Goal: Task Accomplishment & Management: Understand process/instructions

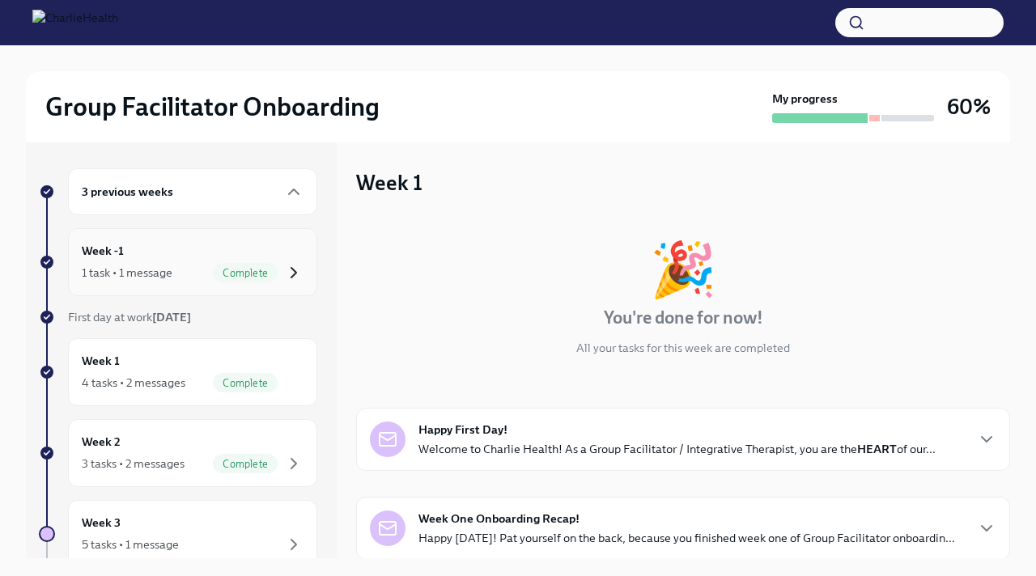
click at [298, 273] on icon "button" at bounding box center [293, 272] width 19 height 19
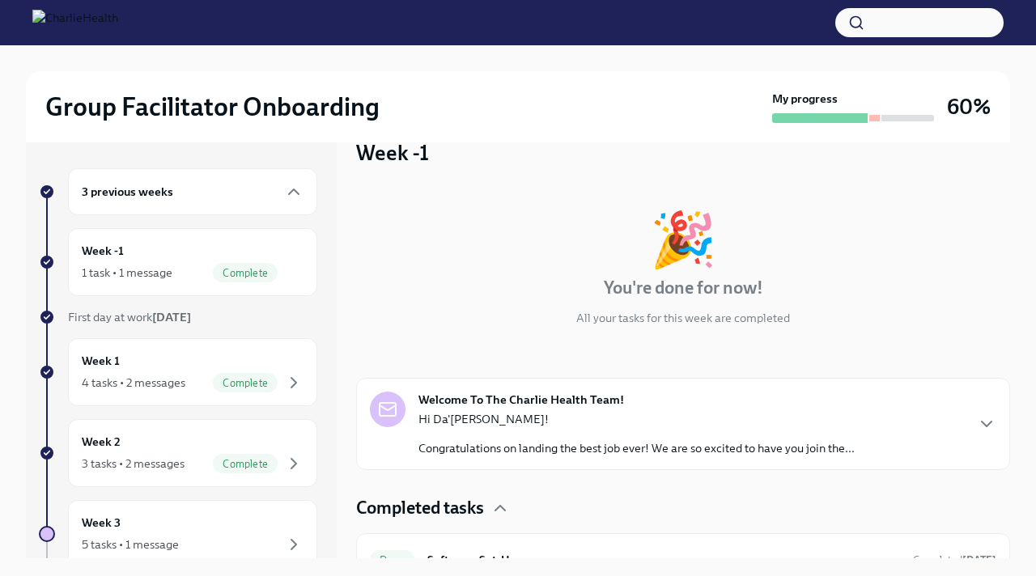
scroll to position [58, 0]
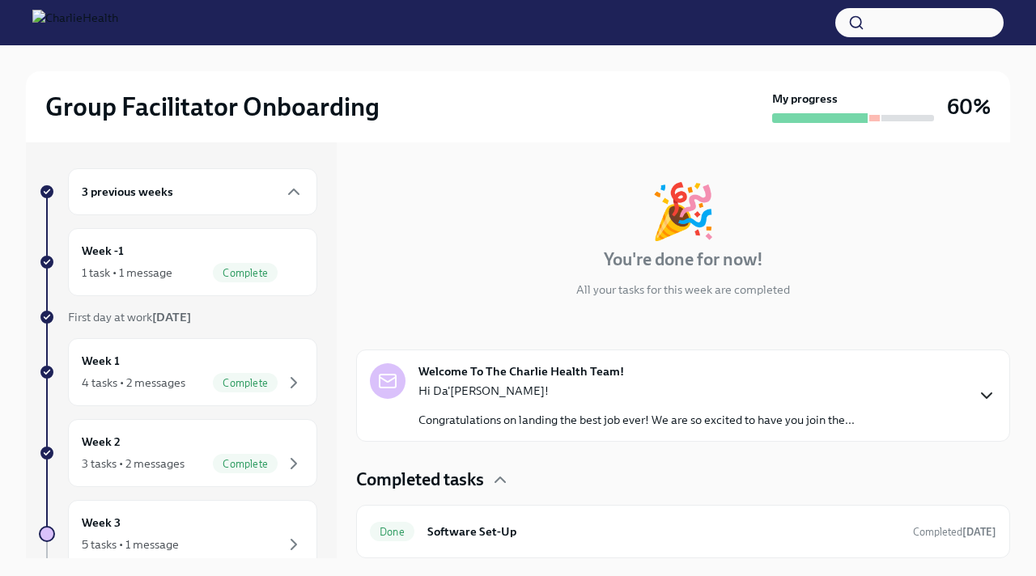
click at [987, 399] on icon "button" at bounding box center [986, 395] width 19 height 19
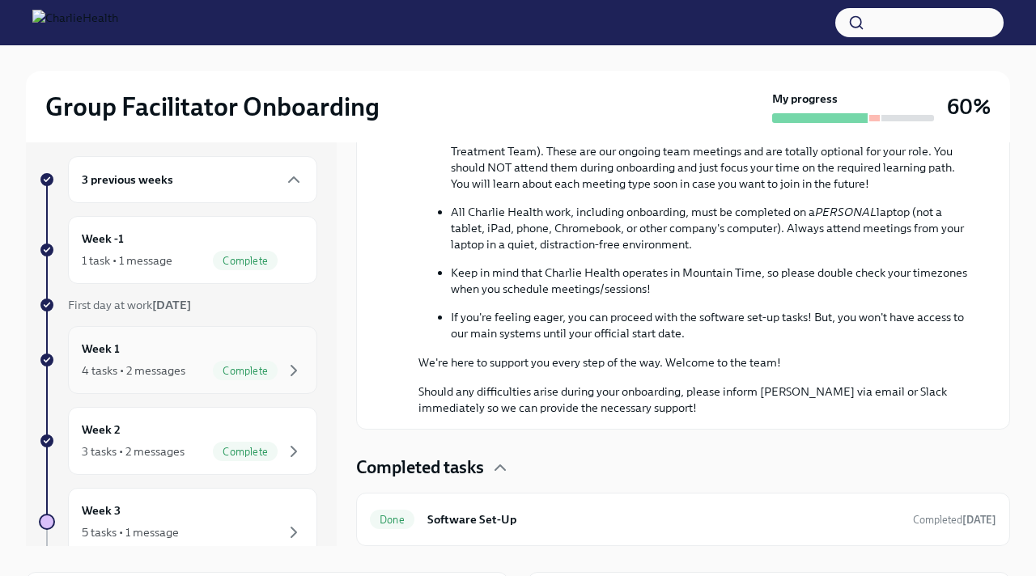
scroll to position [0, 0]
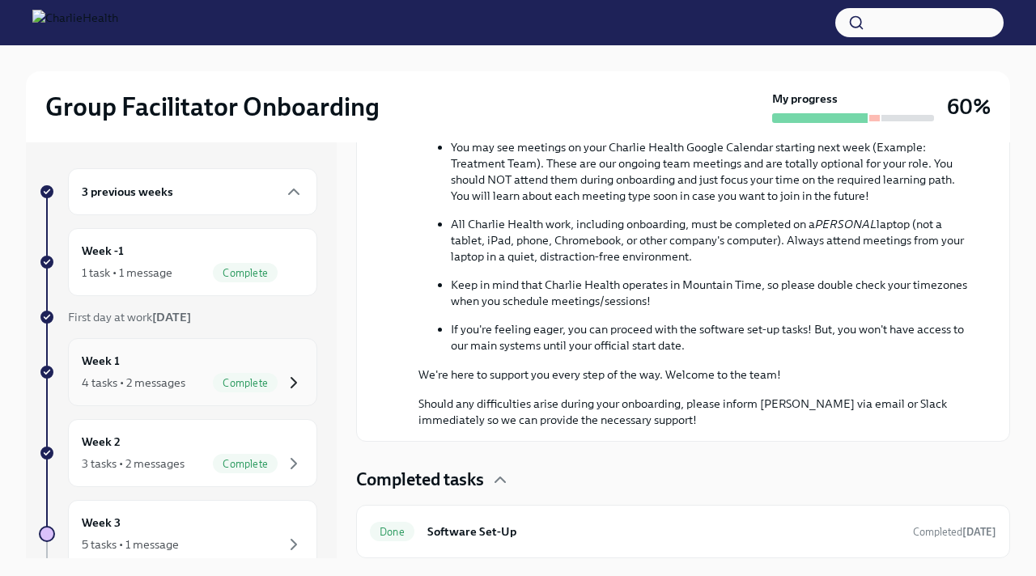
click at [299, 384] on icon "button" at bounding box center [293, 382] width 19 height 19
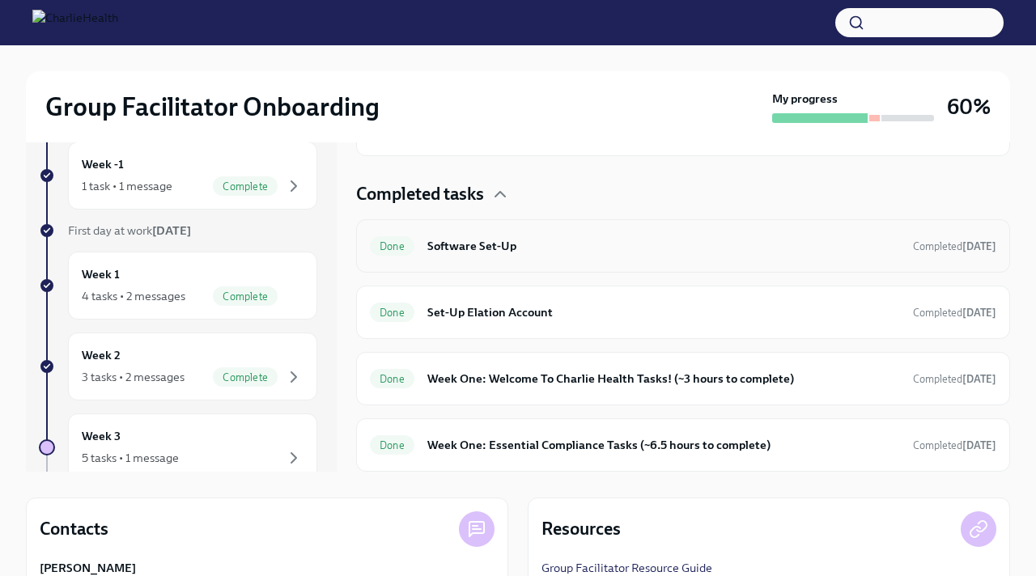
scroll to position [88, 0]
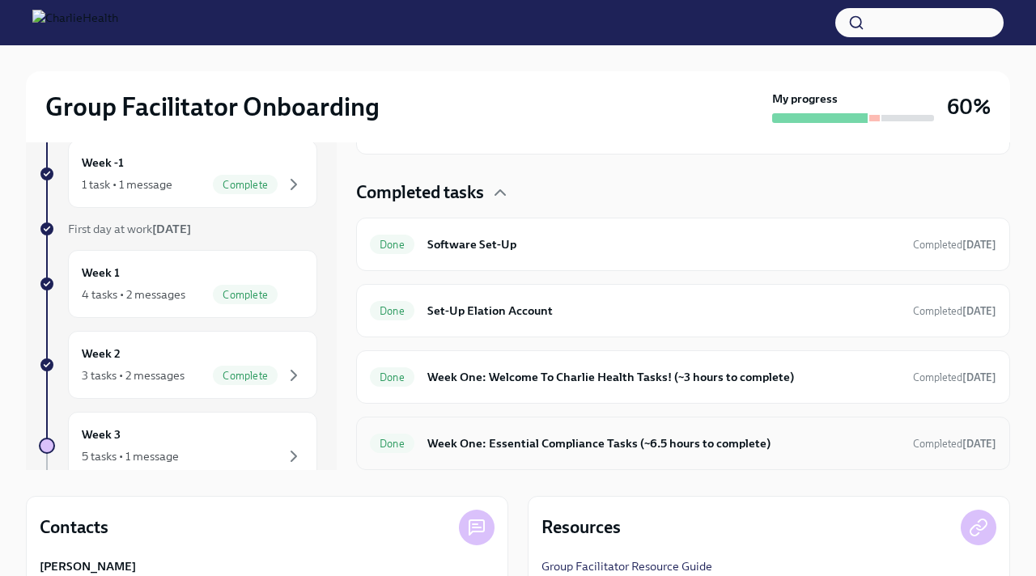
click at [774, 444] on h6 "Week One: Essential Compliance Tasks (~6.5 hours to complete)" at bounding box center [663, 444] width 473 height 18
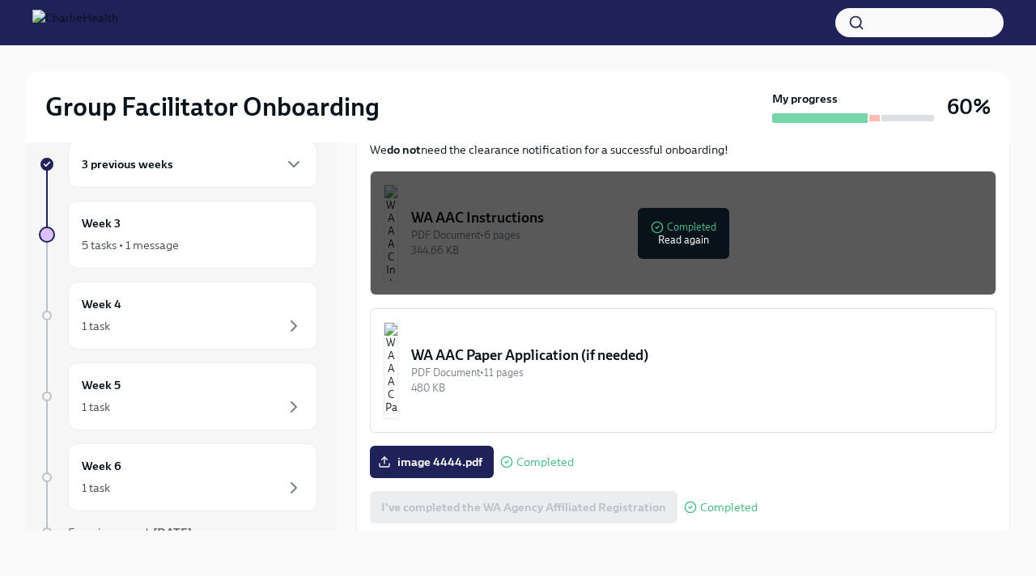
scroll to position [1200, 0]
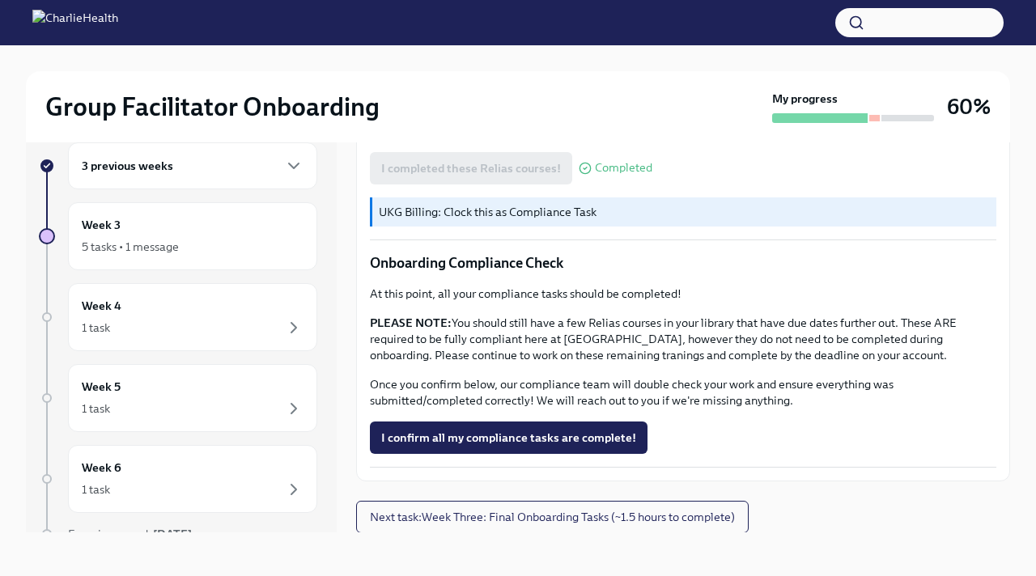
scroll to position [27, 0]
click at [546, 430] on span "I confirm all my compliance tasks are complete!" at bounding box center [508, 437] width 255 height 16
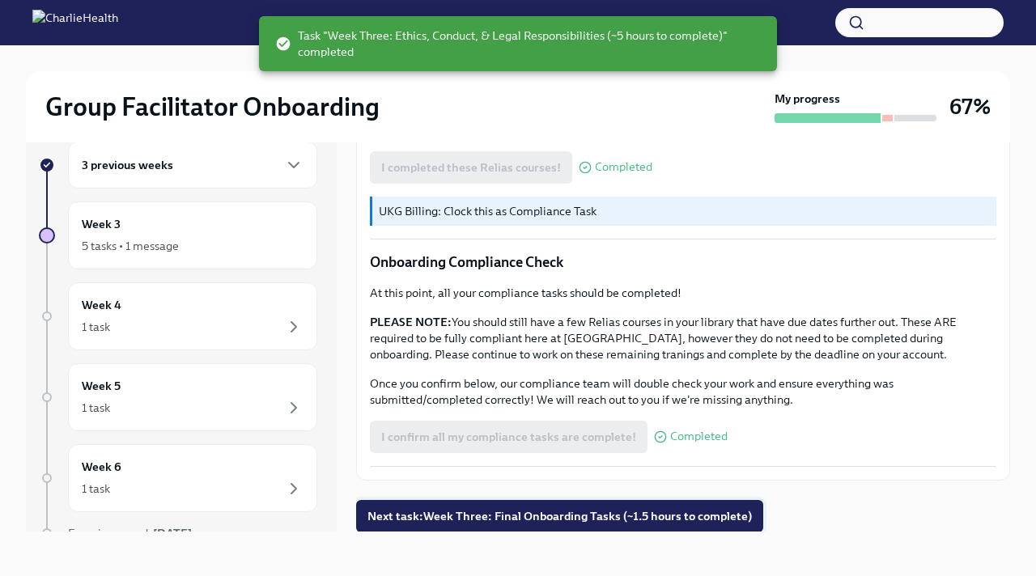
click at [538, 515] on span "Next task : Week Three: Final Onboarding Tasks (~1.5 hours to complete)" at bounding box center [559, 516] width 384 height 16
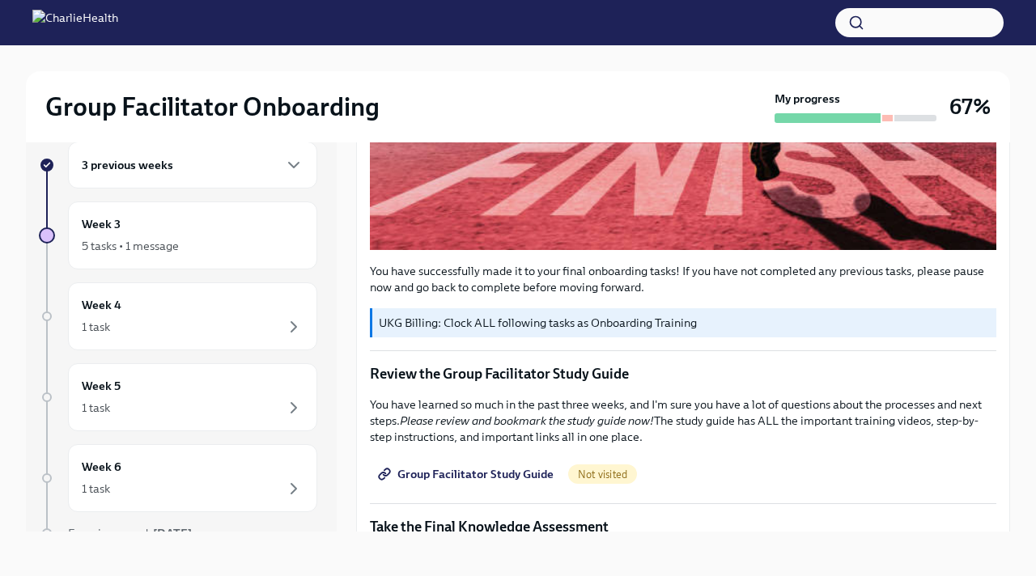
scroll to position [500, 0]
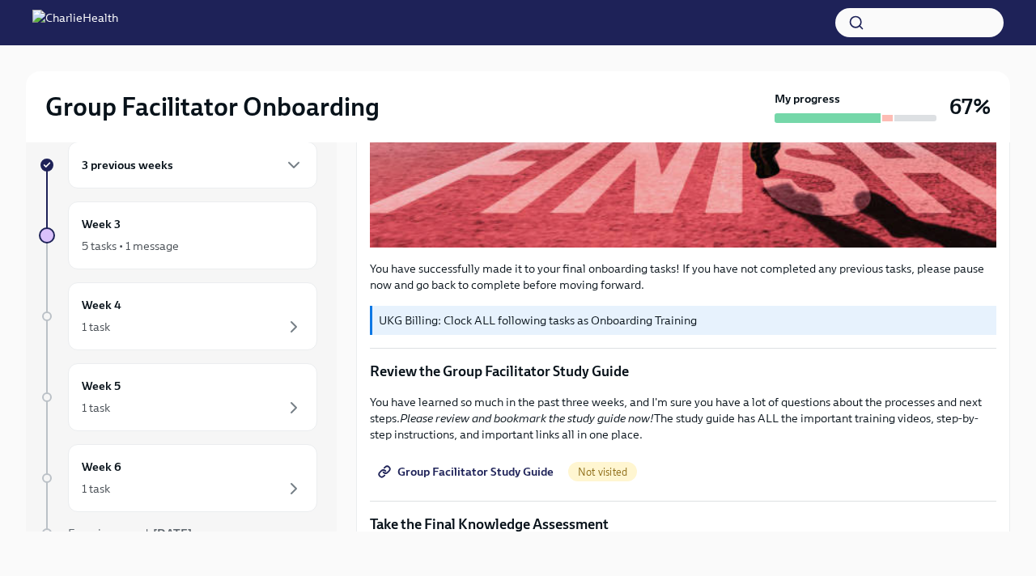
click at [520, 470] on span "Group Facilitator Study Guide" at bounding box center [467, 472] width 172 height 16
click at [251, 219] on div "Week 3 5 tasks • 1 message" at bounding box center [193, 235] width 222 height 40
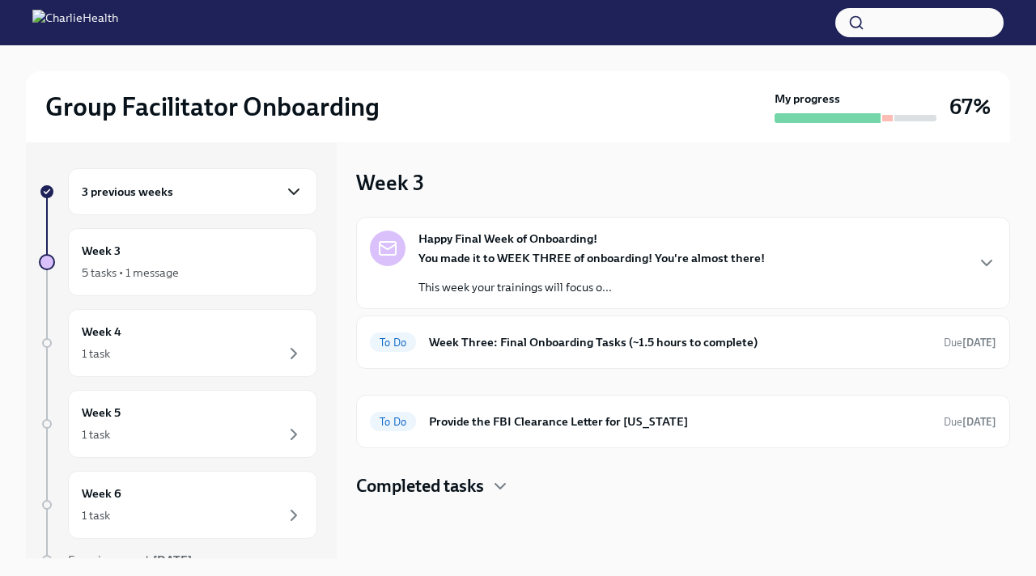
click at [301, 189] on icon "button" at bounding box center [293, 191] width 19 height 19
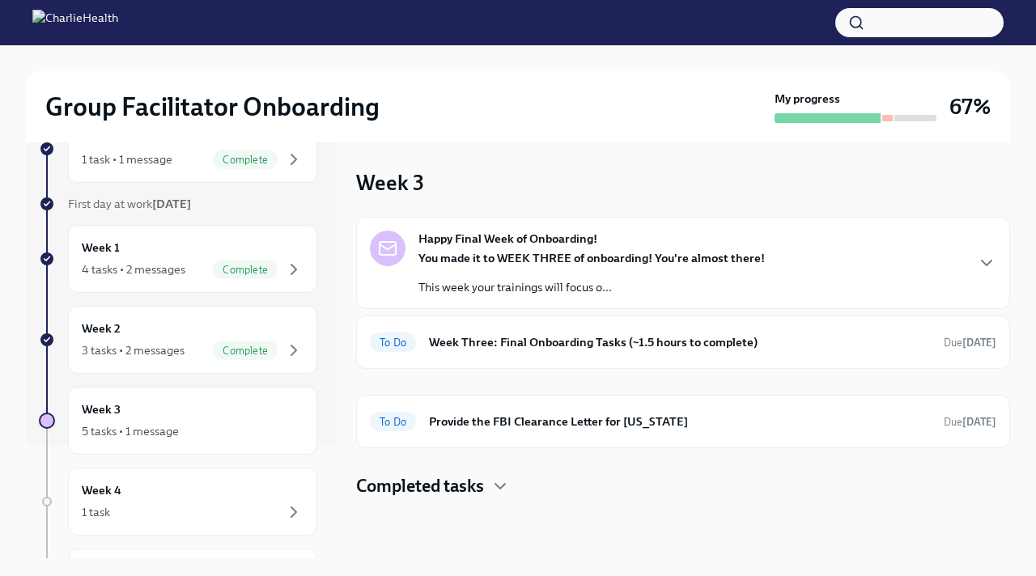
scroll to position [115, 0]
click at [143, 413] on div "Week 3 5 tasks • 1 message" at bounding box center [193, 419] width 222 height 40
click at [102, 409] on h6 "Week 3" at bounding box center [101, 408] width 39 height 18
click at [832, 355] on div "To Do Week Three: Final Onboarding Tasks (~1.5 hours to complete) Due today" at bounding box center [683, 342] width 627 height 26
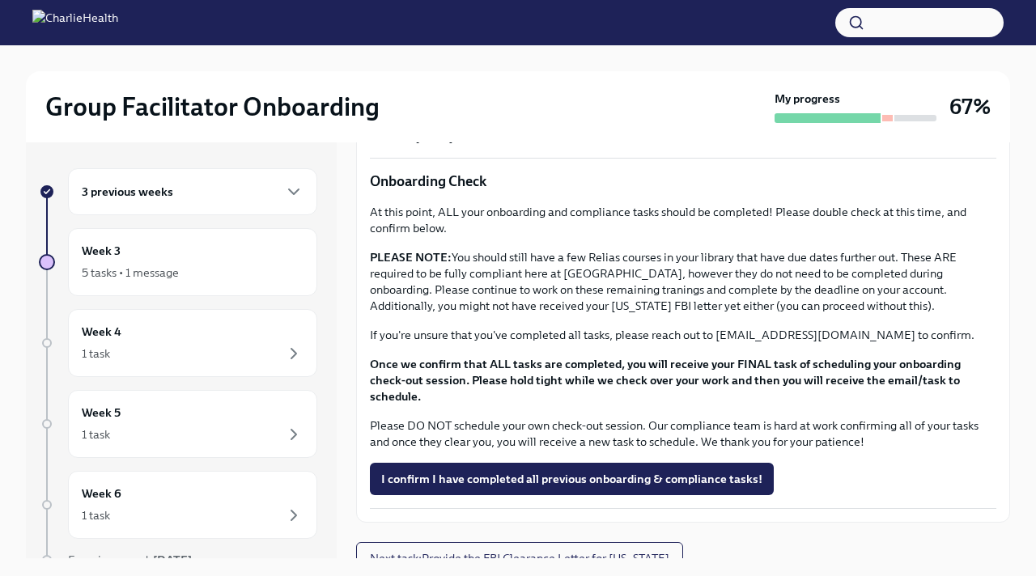
scroll to position [28, 0]
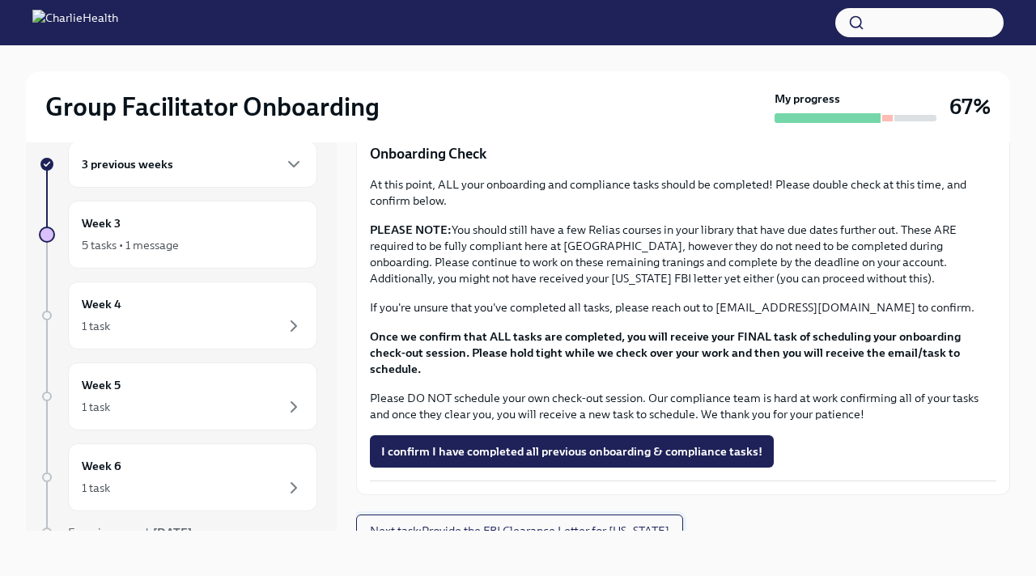
click at [683, 515] on button "Next task : Provide the FBI Clearance Letter for Pennsylvania" at bounding box center [519, 531] width 327 height 32
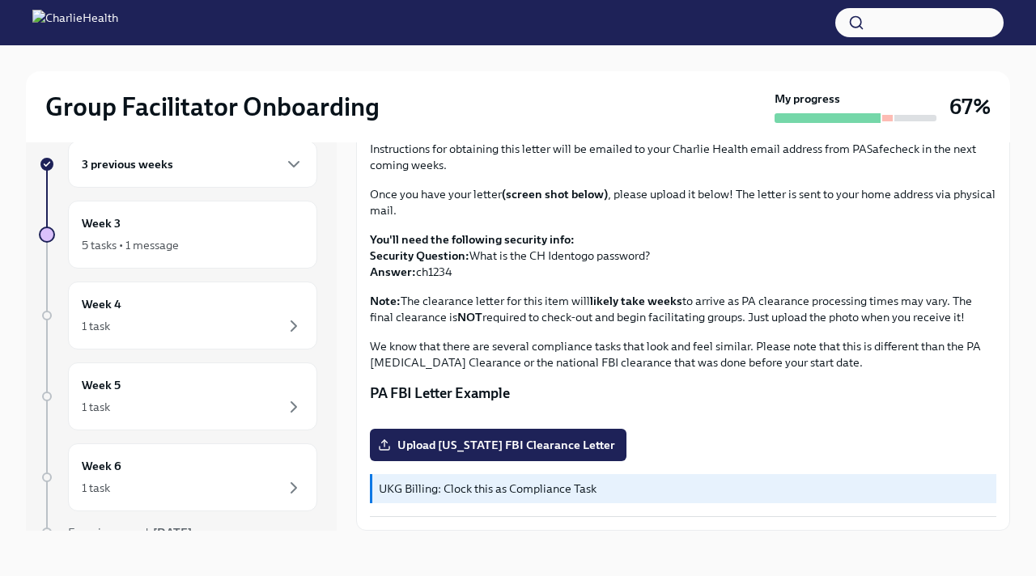
scroll to position [292, 0]
click at [692, 483] on p "UKG Billing: Clock this as Compliance Task" at bounding box center [684, 489] width 611 height 16
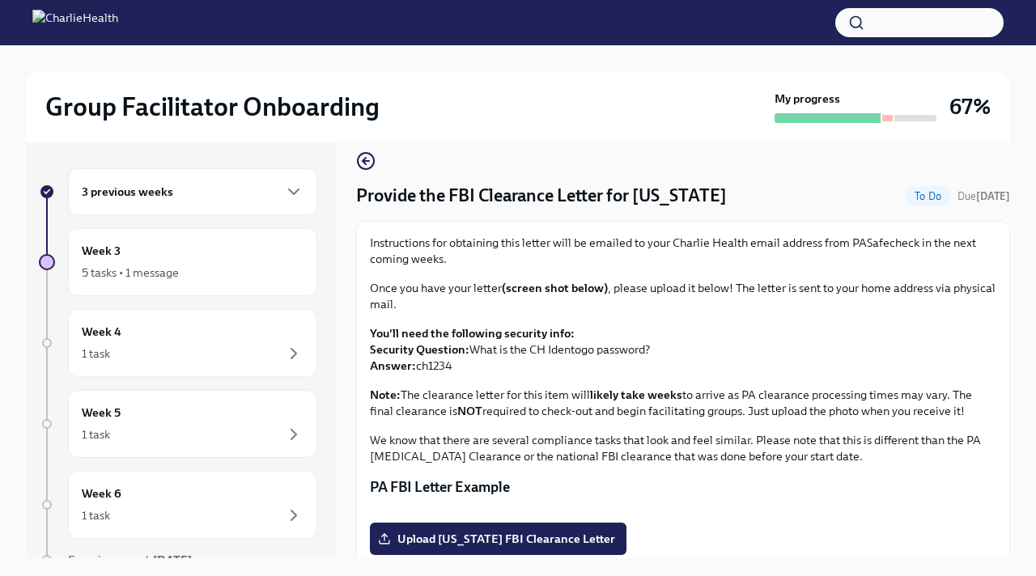
scroll to position [0, 0]
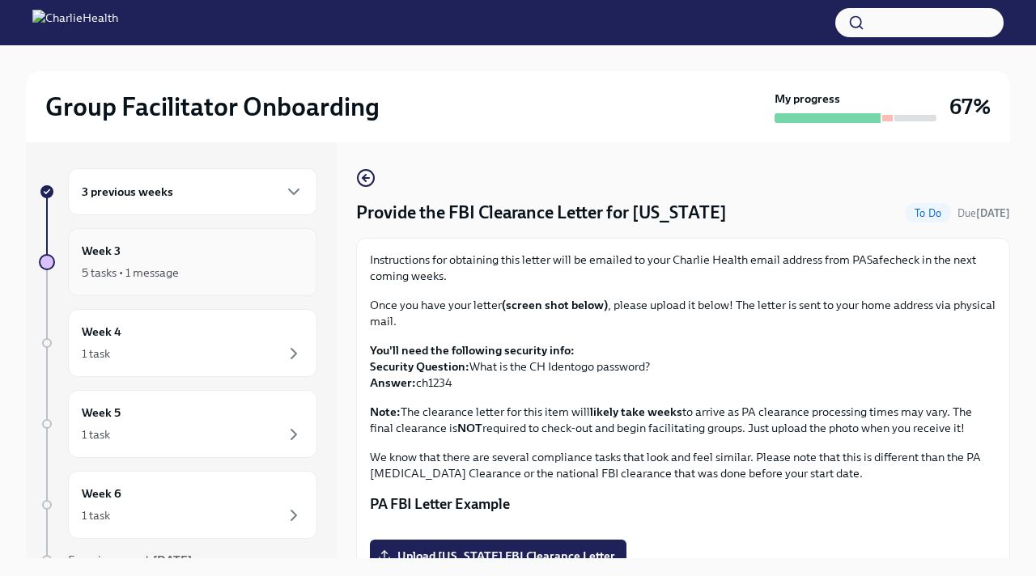
click at [176, 270] on div "5 tasks • 1 message" at bounding box center [130, 273] width 97 height 16
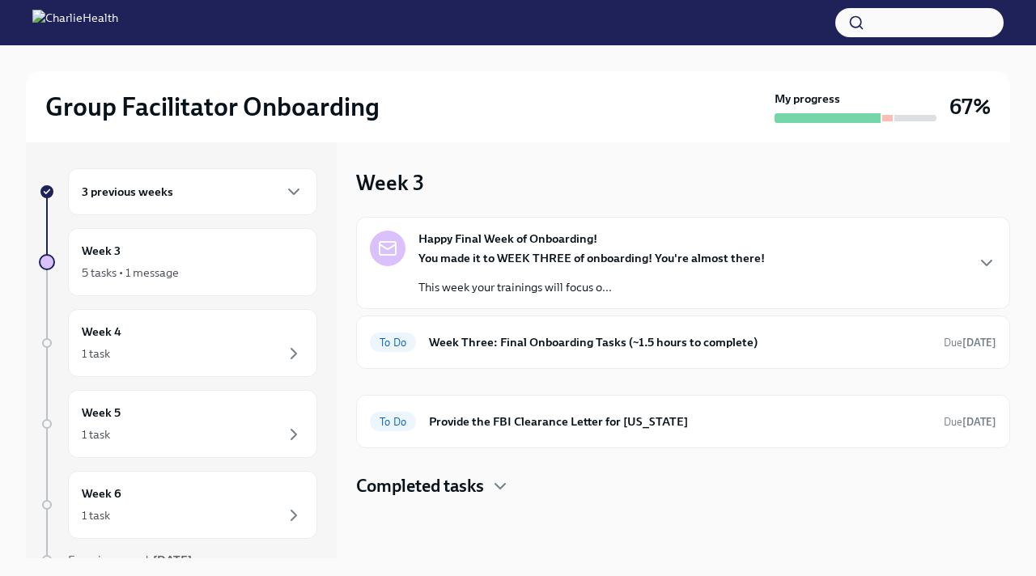
click at [474, 242] on strong "Happy Final Week of Onboarding!" at bounding box center [507, 239] width 179 height 16
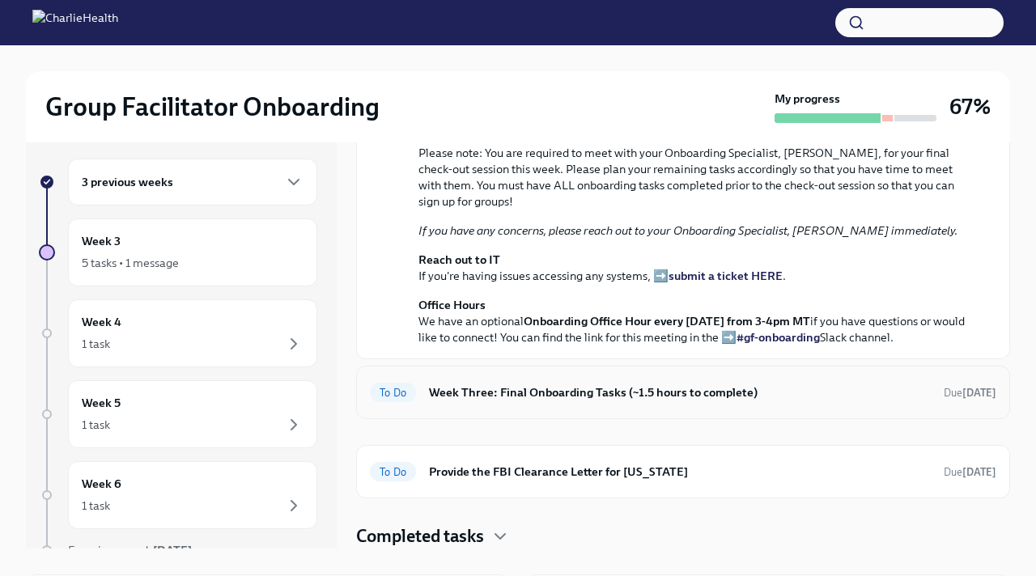
scroll to position [542, 0]
click at [859, 396] on h6 "Week Three: Final Onboarding Tasks (~1.5 hours to complete)" at bounding box center [680, 393] width 502 height 18
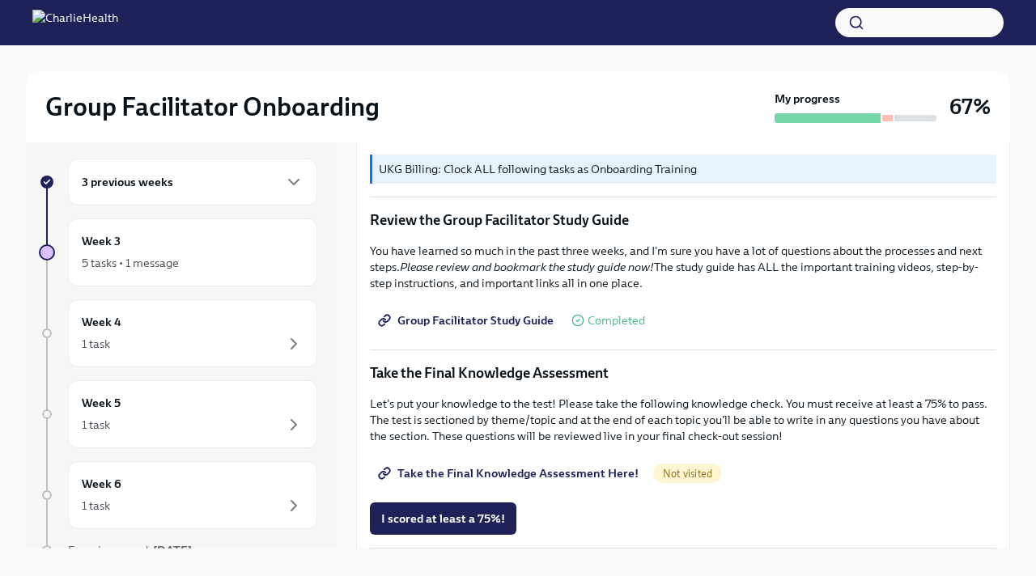
scroll to position [677, 0]
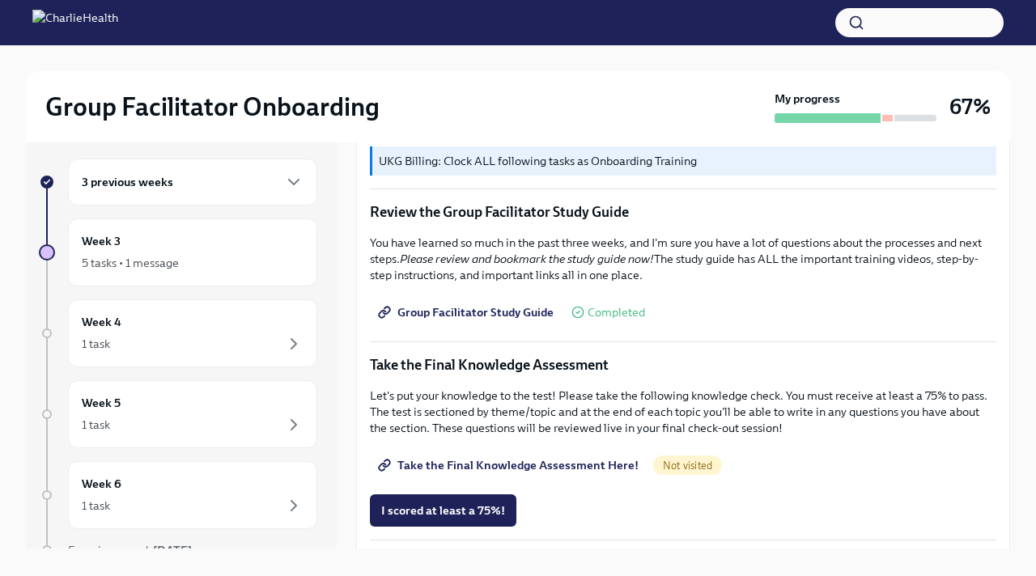
click at [524, 312] on span "Group Facilitator Study Guide" at bounding box center [467, 312] width 172 height 16
